Goal: Information Seeking & Learning: Find specific page/section

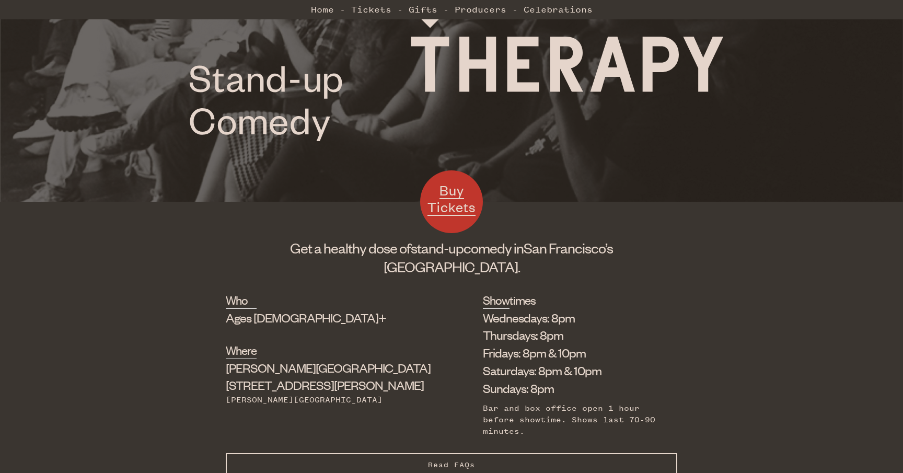
scroll to position [209, 0]
click at [524, 246] on span "San Francisco’s" at bounding box center [568, 247] width 89 height 18
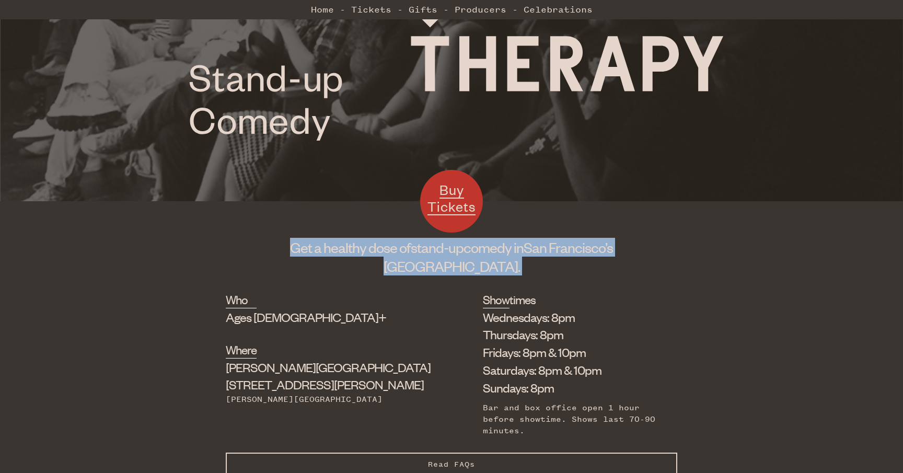
click at [524, 246] on span "San Francisco’s" at bounding box center [568, 247] width 89 height 18
click at [524, 252] on span "San Francisco’s" at bounding box center [568, 247] width 89 height 18
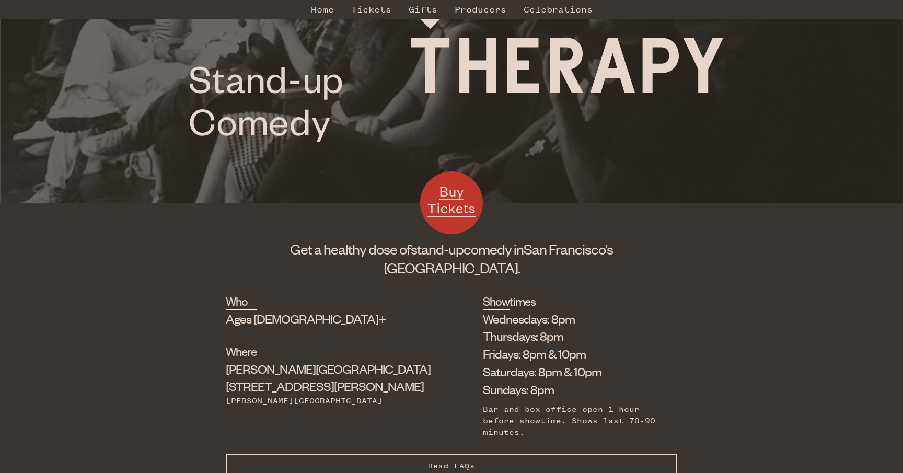
scroll to position [211, 0]
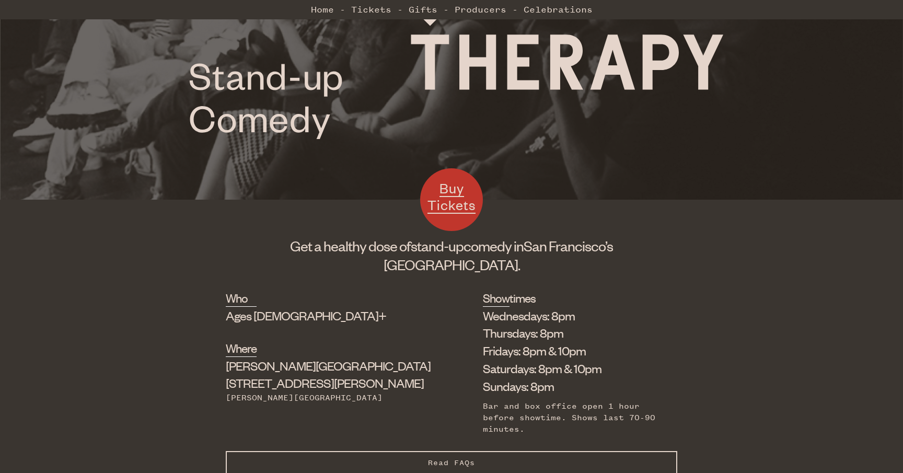
click at [471, 451] on button "Read FAQs Hide FAQs" at bounding box center [452, 463] width 452 height 24
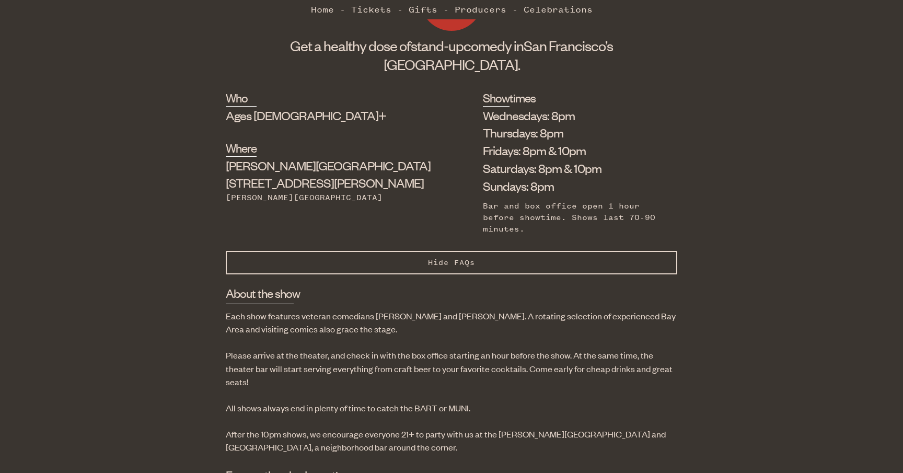
scroll to position [418, 0]
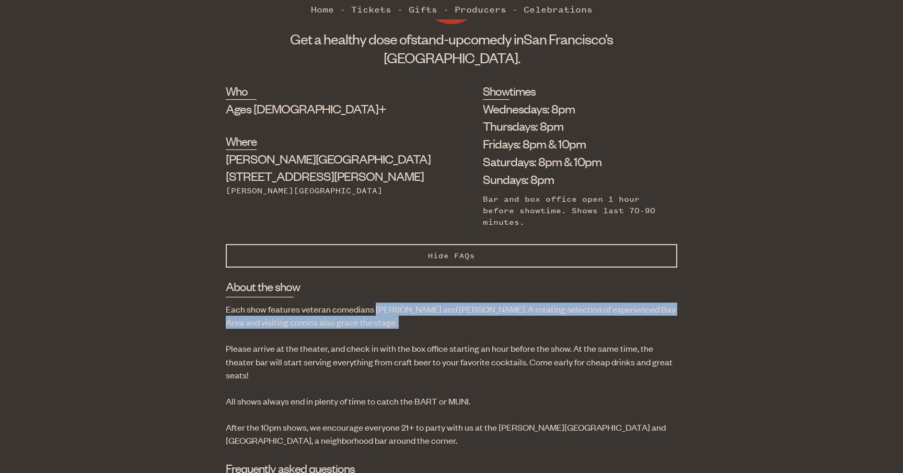
drag, startPoint x: 376, startPoint y: 278, endPoint x: 398, endPoint y: 302, distance: 32.9
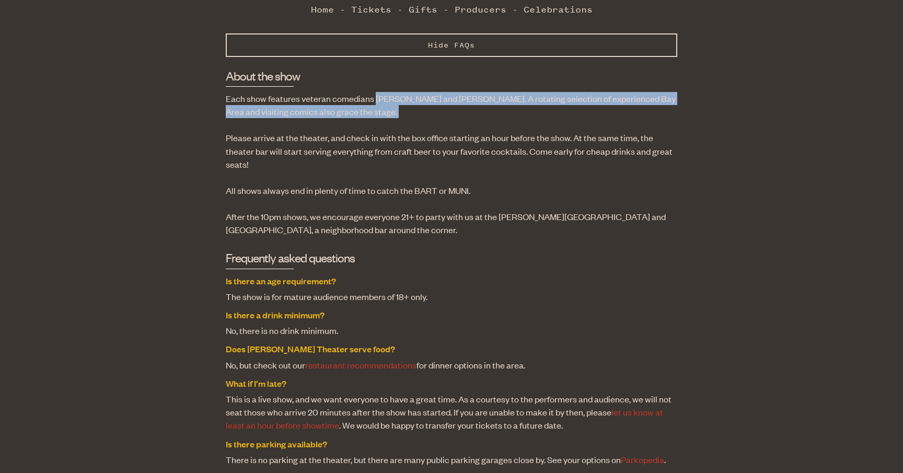
scroll to position [623, 0]
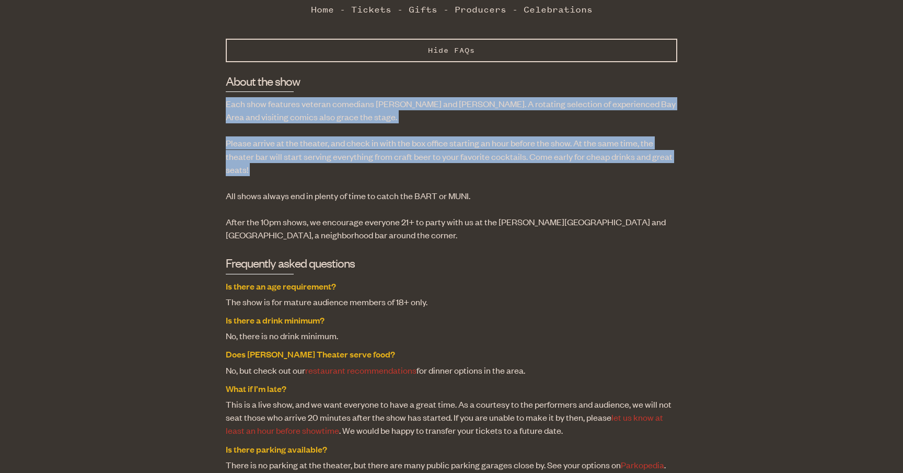
drag, startPoint x: 428, startPoint y: 137, endPoint x: 409, endPoint y: 59, distance: 81.1
click at [409, 73] on div "About the show Each show features veteran comedians Jon Allen and Scott Simpson…" at bounding box center [452, 394] width 452 height 642
drag, startPoint x: 409, startPoint y: 59, endPoint x: 412, endPoint y: 134, distance: 75.3
click at [412, 134] on div "About the show Each show features veteran comedians Jon Allen and Scott Simpson…" at bounding box center [452, 394] width 452 height 642
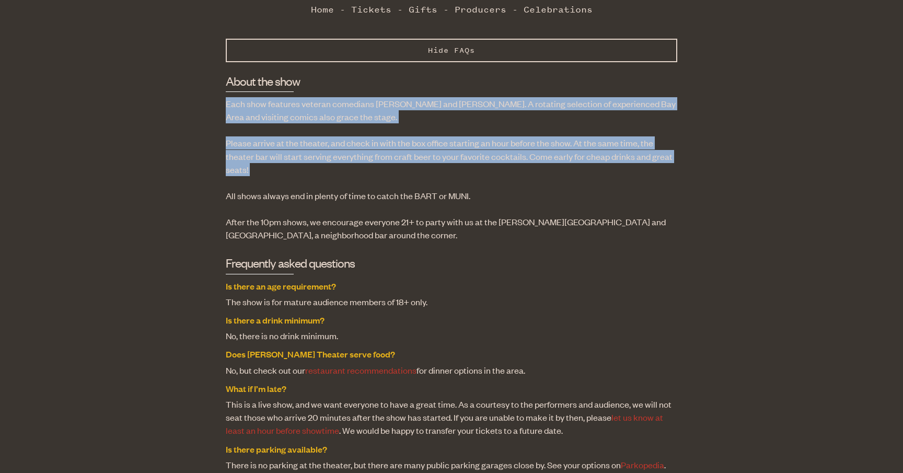
click at [411, 137] on div "About the show Each show features veteran comedians Jon Allen and Scott Simpson…" at bounding box center [452, 394] width 452 height 642
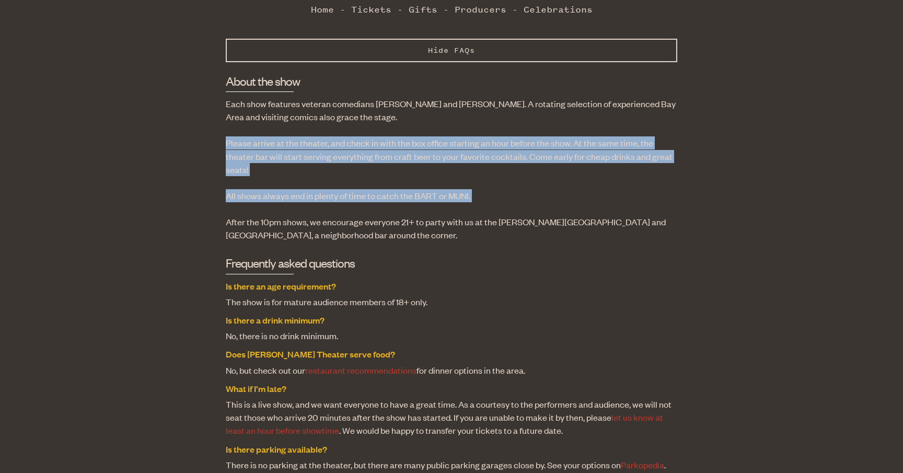
drag, startPoint x: 439, startPoint y: 159, endPoint x: 435, endPoint y: 96, distance: 63.3
click at [435, 96] on div "About the show Each show features veteran comedians Jon Allen and Scott Simpson…" at bounding box center [452, 394] width 452 height 642
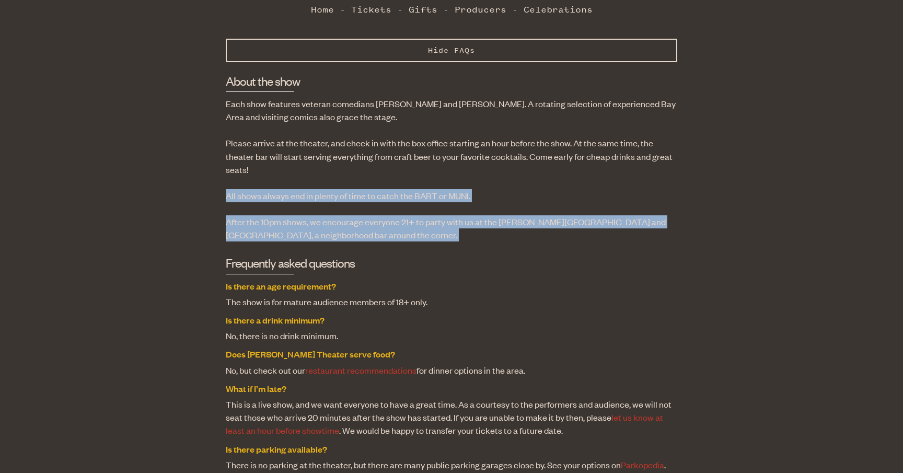
drag, startPoint x: 447, startPoint y: 199, endPoint x: 442, endPoint y: 138, distance: 60.9
click at [442, 138] on div "About the show Each show features veteran comedians Jon Allen and Scott Simpson…" at bounding box center [452, 394] width 452 height 642
drag, startPoint x: 437, startPoint y: 200, endPoint x: 434, endPoint y: 143, distance: 57.1
click at [434, 143] on div "About the show Each show features veteran comedians Jon Allen and Scott Simpson…" at bounding box center [452, 394] width 452 height 642
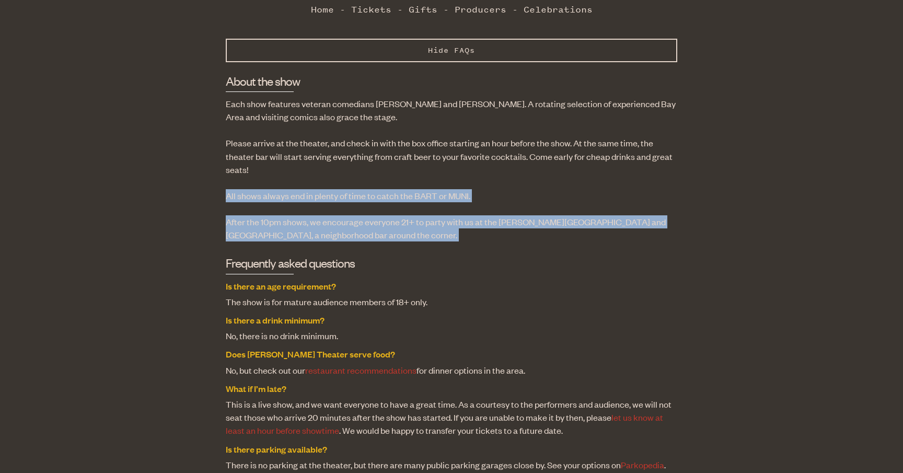
click at [434, 143] on div "About the show Each show features veteran comedians Jon Allen and Scott Simpson…" at bounding box center [452, 394] width 452 height 642
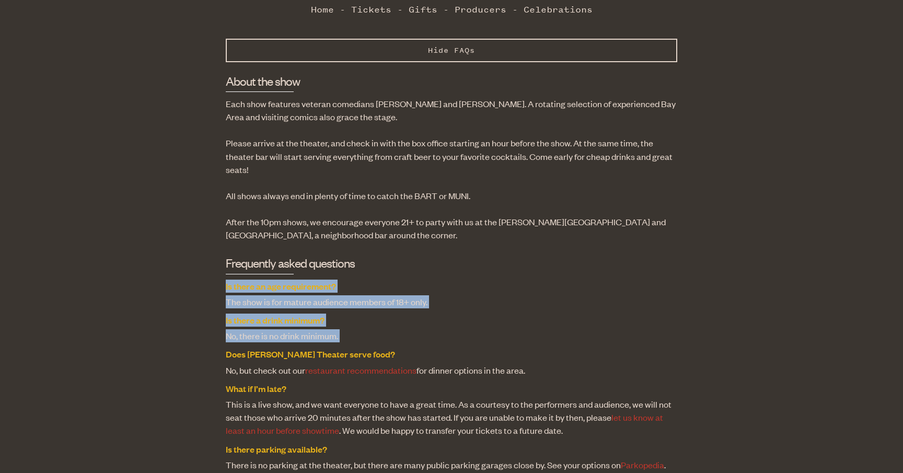
drag, startPoint x: 454, startPoint y: 300, endPoint x: 446, endPoint y: 211, distance: 89.2
click at [446, 211] on div "About the show Each show features veteran comedians Jon Allen and Scott Simpson…" at bounding box center [452, 394] width 452 height 642
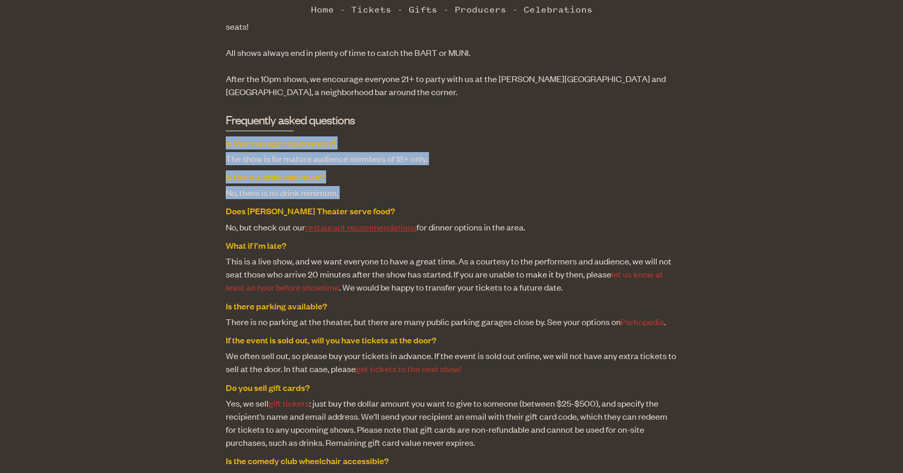
scroll to position [784, 0]
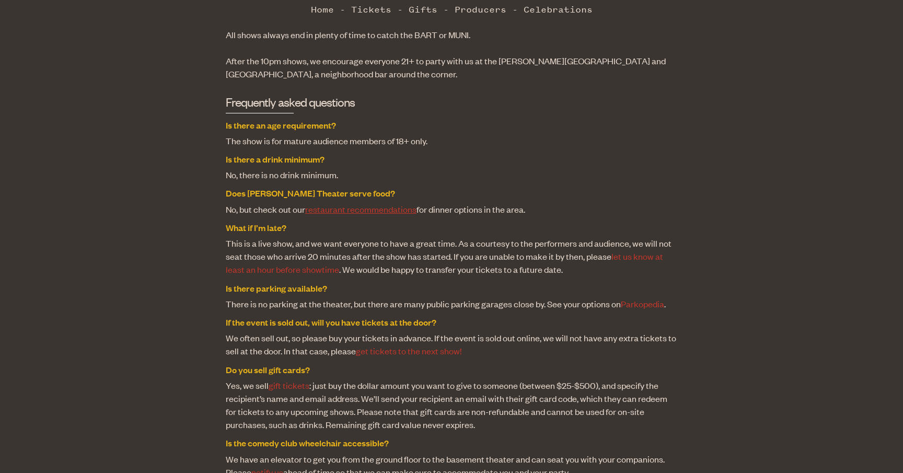
click at [391, 237] on dd "This is a live show, and we want everyone to have a great time. As a courtesy t…" at bounding box center [452, 257] width 452 height 40
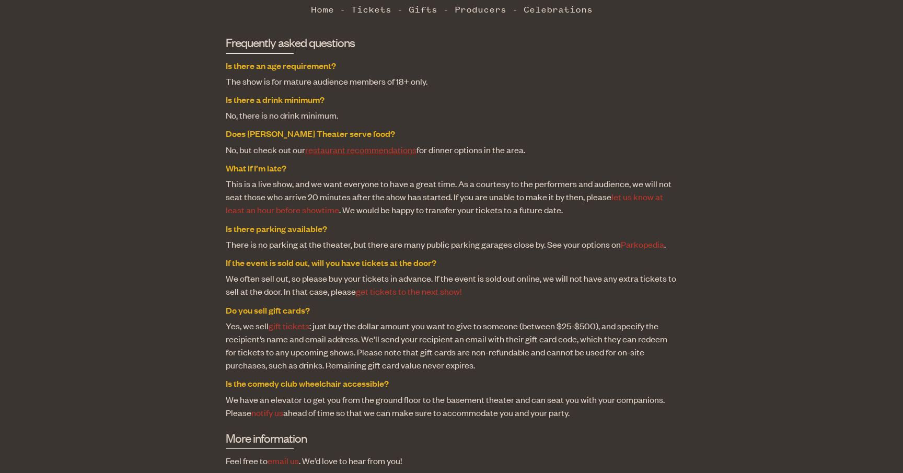
scroll to position [850, 0]
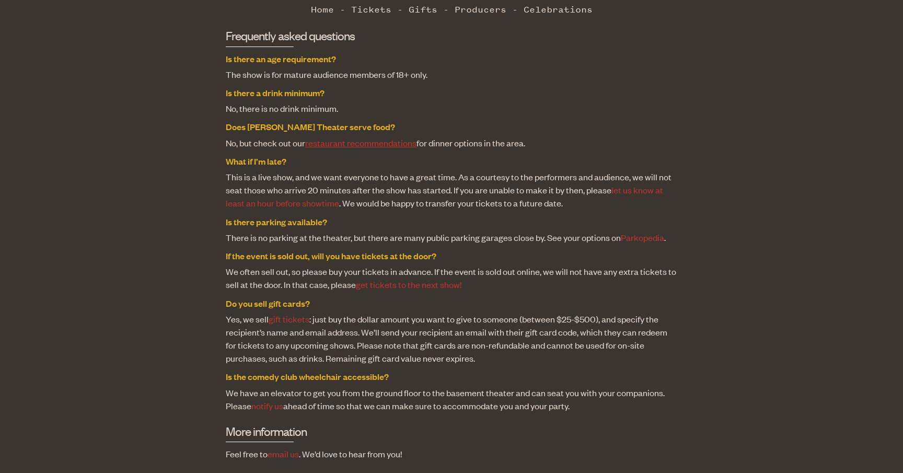
click at [349, 137] on link "restaurant recommendations" at bounding box center [360, 142] width 111 height 11
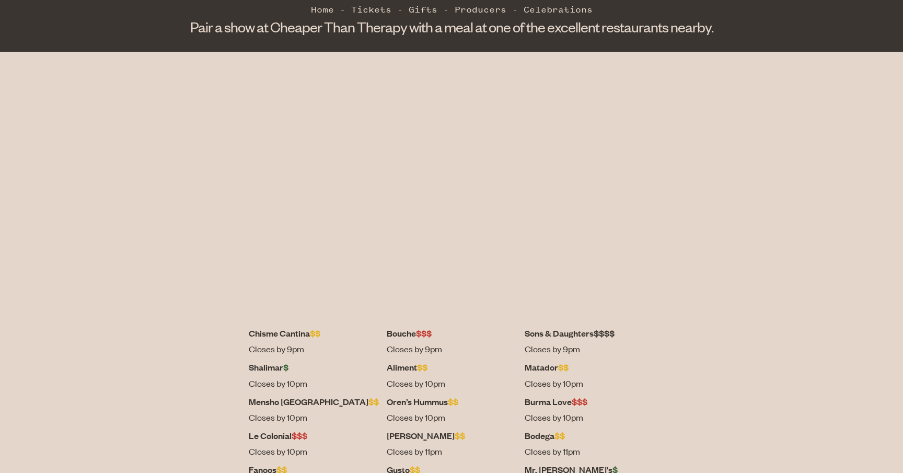
scroll to position [234, 0]
